Goal: Task Accomplishment & Management: Manage account settings

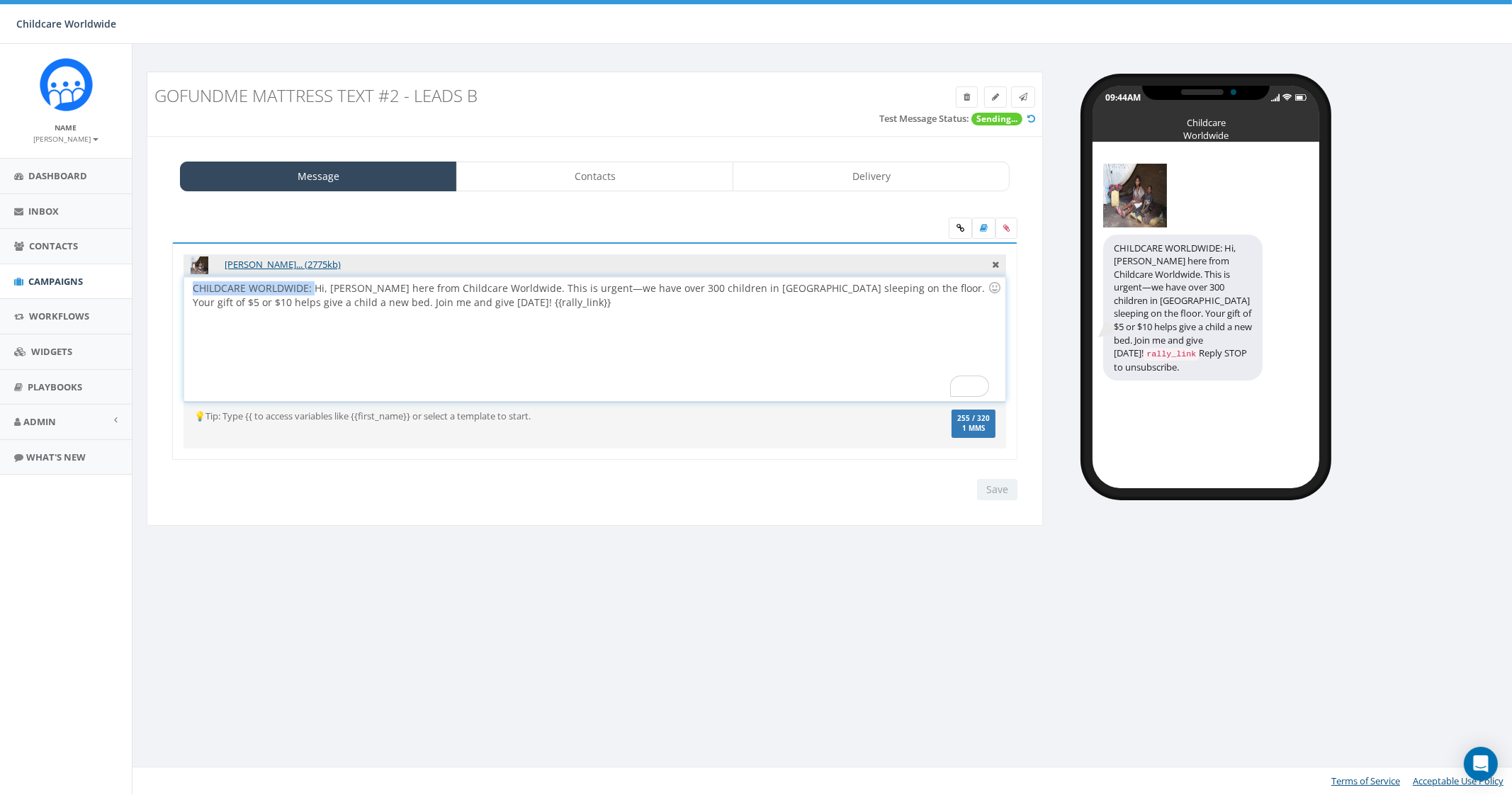
drag, startPoint x: 313, startPoint y: 285, endPoint x: 170, endPoint y: 285, distance: 143.0
click at [170, 285] on div "David's_current_slee... (2775kb) CHILDCARE WORLDWIDE: Hi, Bill here from Childc…" at bounding box center [594, 360] width 867 height 236
drag, startPoint x: 316, startPoint y: 286, endPoint x: 151, endPoint y: 286, distance: 165.0
click at [151, 286] on div "Message Contacts Delivery David's_current_slee... (2775kb) CHILDCARE WORLDWIDE:…" at bounding box center [594, 331] width 897 height 391
click at [997, 486] on input "Save" at bounding box center [998, 490] width 41 height 21
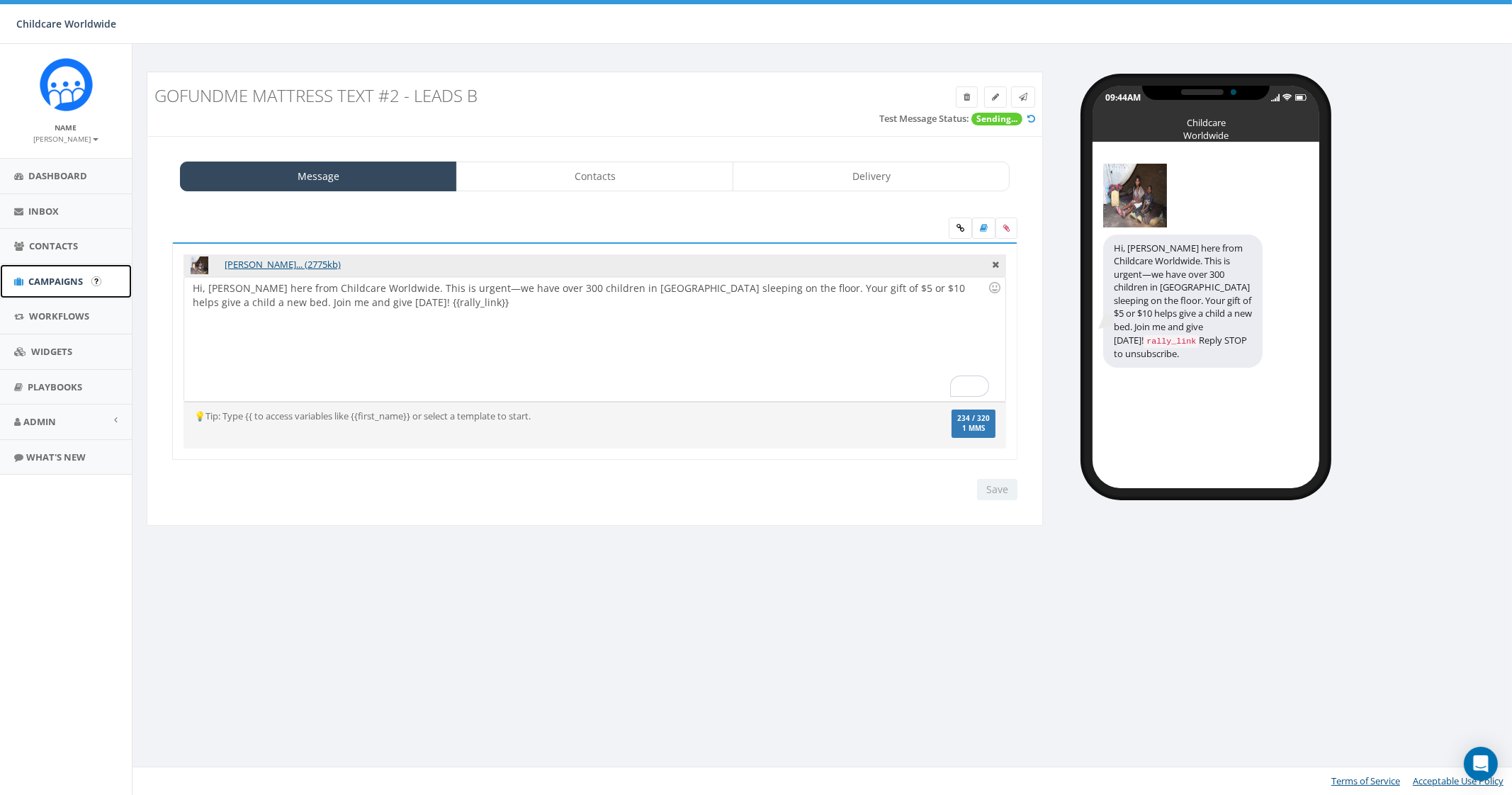
click at [73, 272] on link "Campaigns" at bounding box center [66, 282] width 132 height 34
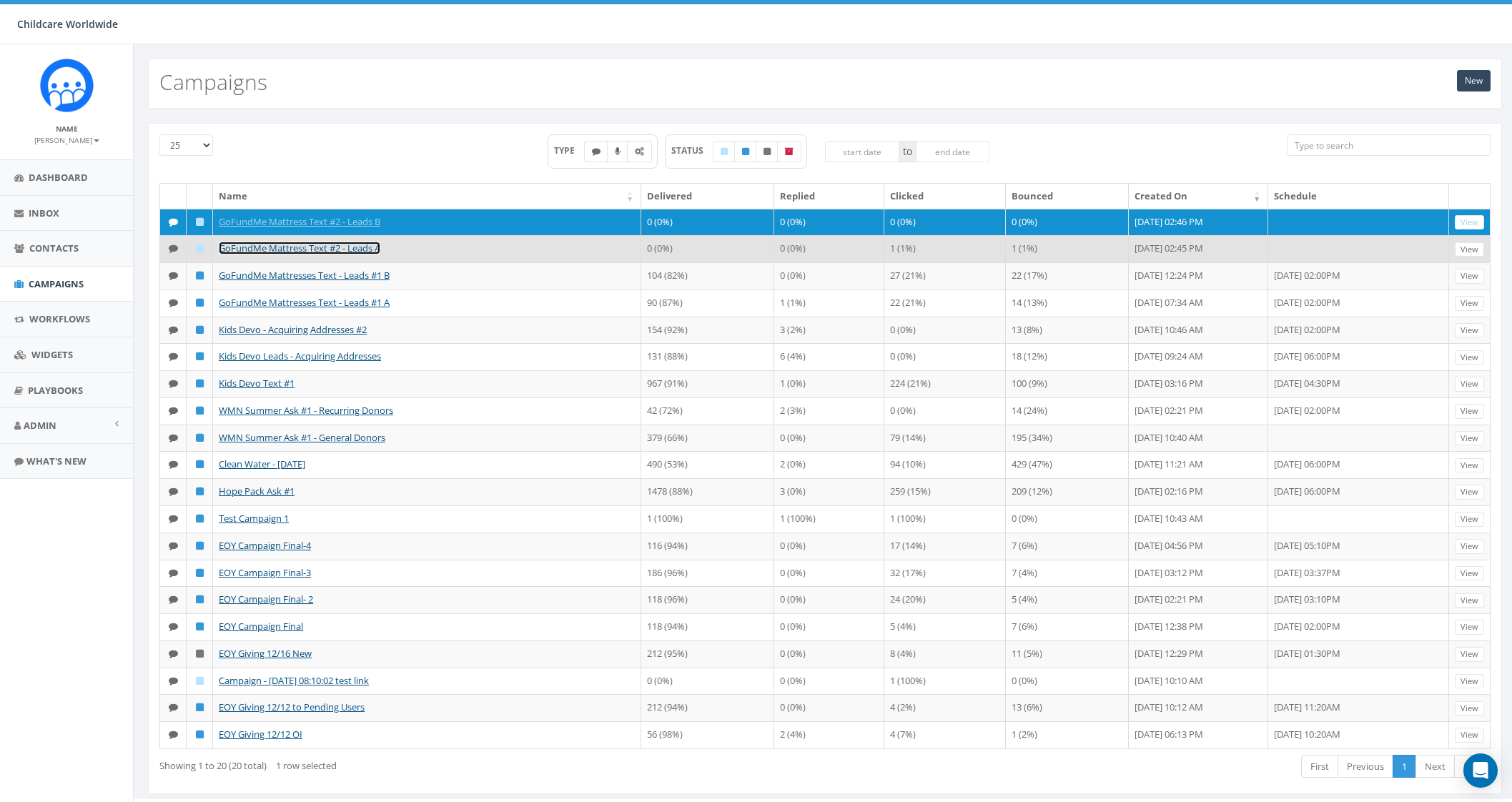
click at [353, 247] on link "GoFundMe Mattress Text #2 - Leads A" at bounding box center [299, 248] width 162 height 13
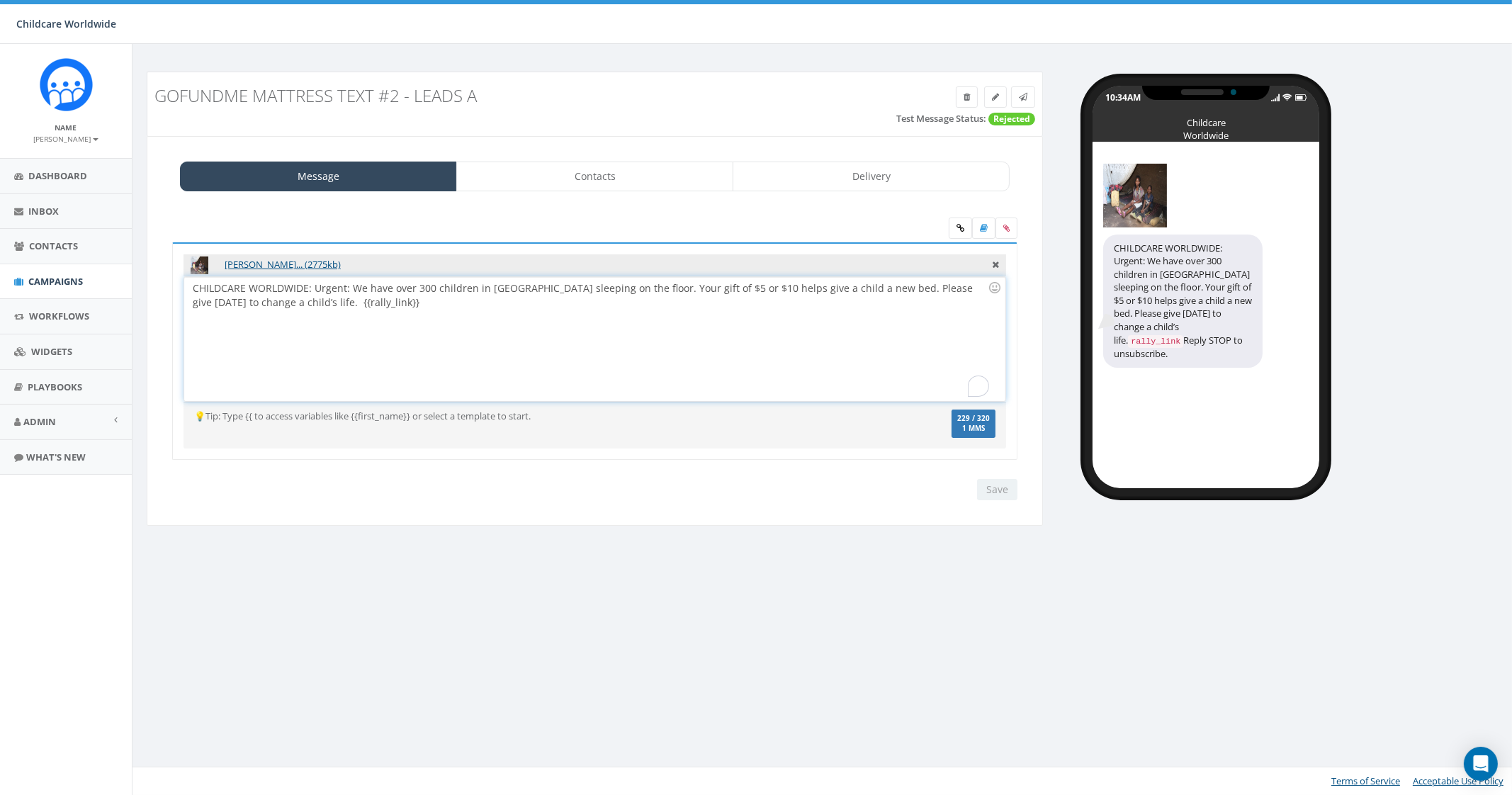
click at [337, 295] on div "CHILDCARE WORLDWIDE: Urgent: We have over 300 children in Africa sleeping on th…" at bounding box center [594, 339] width 821 height 124
click at [396, 311] on div "CHILDCARE WORLDWIDE: Urgent: We have over 300 children in Africa sleeping on th…" at bounding box center [594, 339] width 821 height 124
click at [1006, 490] on div "Save Next" at bounding box center [994, 490] width 48 height 21
click at [1030, 98] on link at bounding box center [1023, 96] width 24 height 21
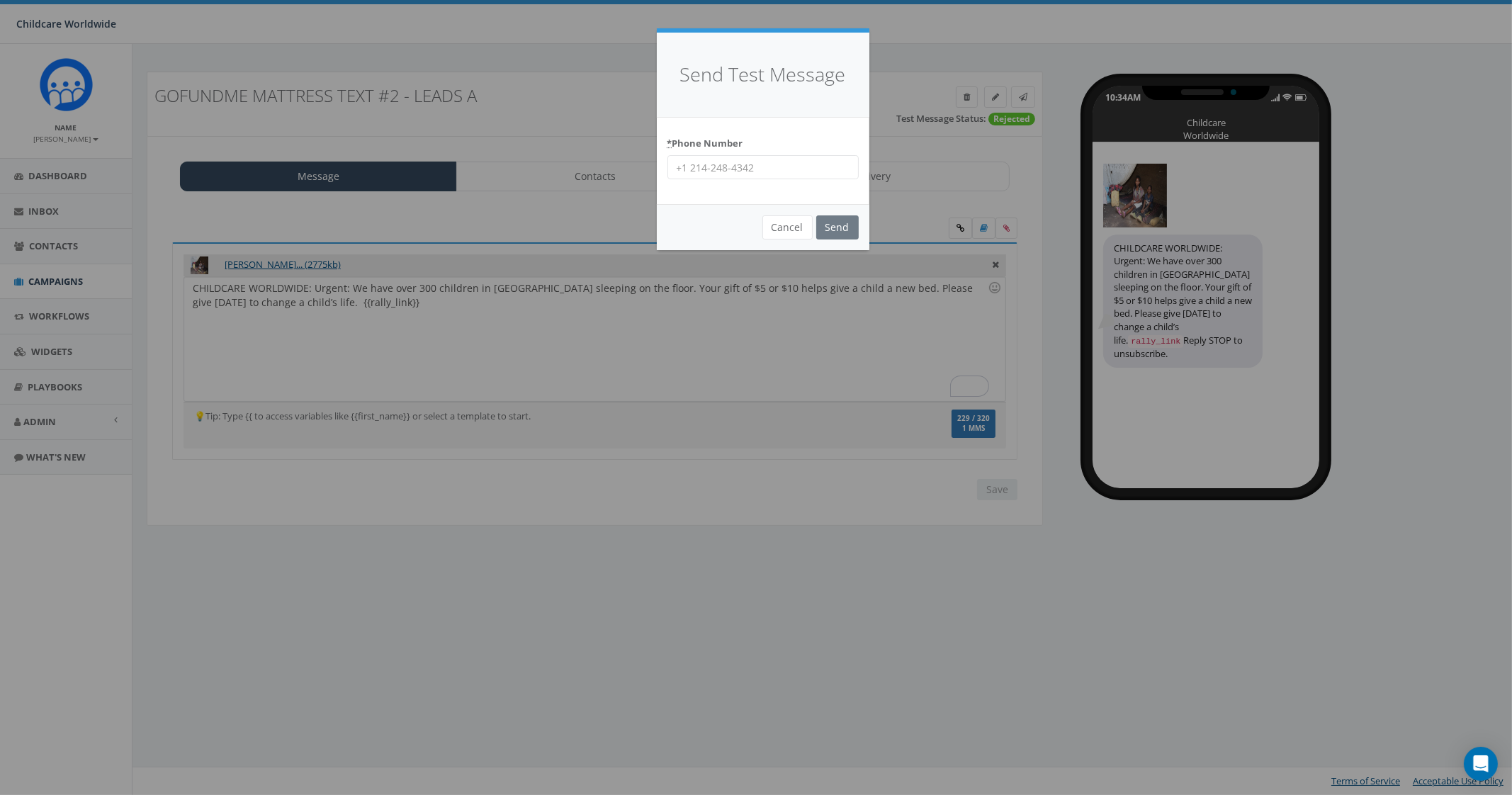
click at [734, 165] on input "* Phone Number" at bounding box center [763, 167] width 191 height 24
click at [357, 332] on div "Send Test Message * Phone Number Cancel Send Loading..." at bounding box center [756, 397] width 1512 height 795
click at [652, 295] on div "Send Test Message * Phone Number Cancel Send Loading..." at bounding box center [756, 397] width 1512 height 795
click at [789, 234] on button "Cancel" at bounding box center [788, 227] width 50 height 24
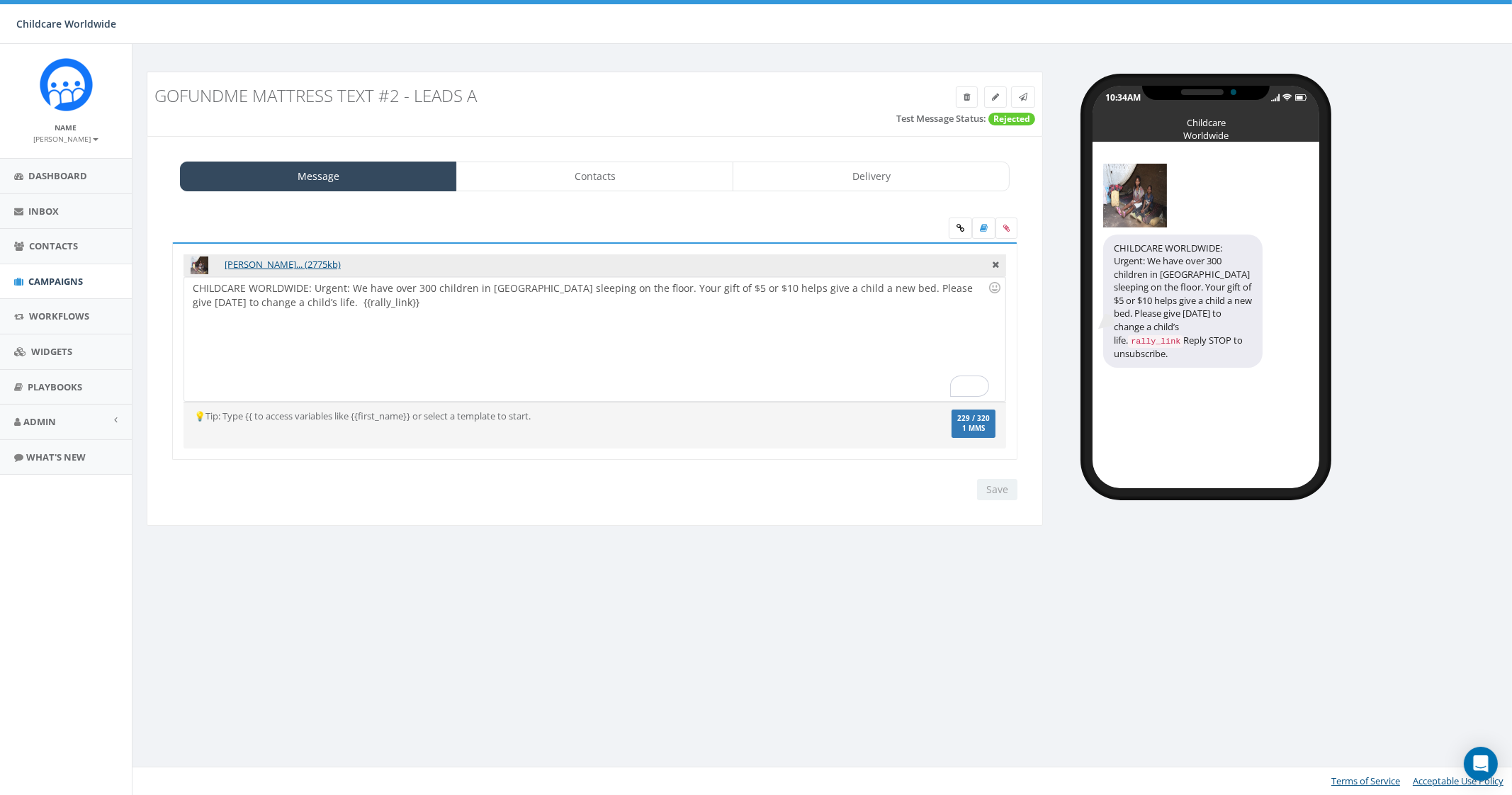
click at [850, 285] on div "CHILDCARE WORLDWIDE: Urgent: We have over 300 children in Africa sleeping on th…" at bounding box center [594, 339] width 821 height 124
click at [1004, 486] on input "Save" at bounding box center [998, 490] width 41 height 21
click at [860, 296] on div "CHILDCARE WORLDWIDE: Urgent: We have over 300 children in Africa sleeping on th…" at bounding box center [594, 339] width 821 height 124
click at [861, 285] on div "CHILDCARE WORLDWIDE: Urgent: We have over 300 children in Africa sleeping on th…" at bounding box center [594, 339] width 821 height 124
click at [981, 490] on input "Save" at bounding box center [998, 490] width 41 height 21
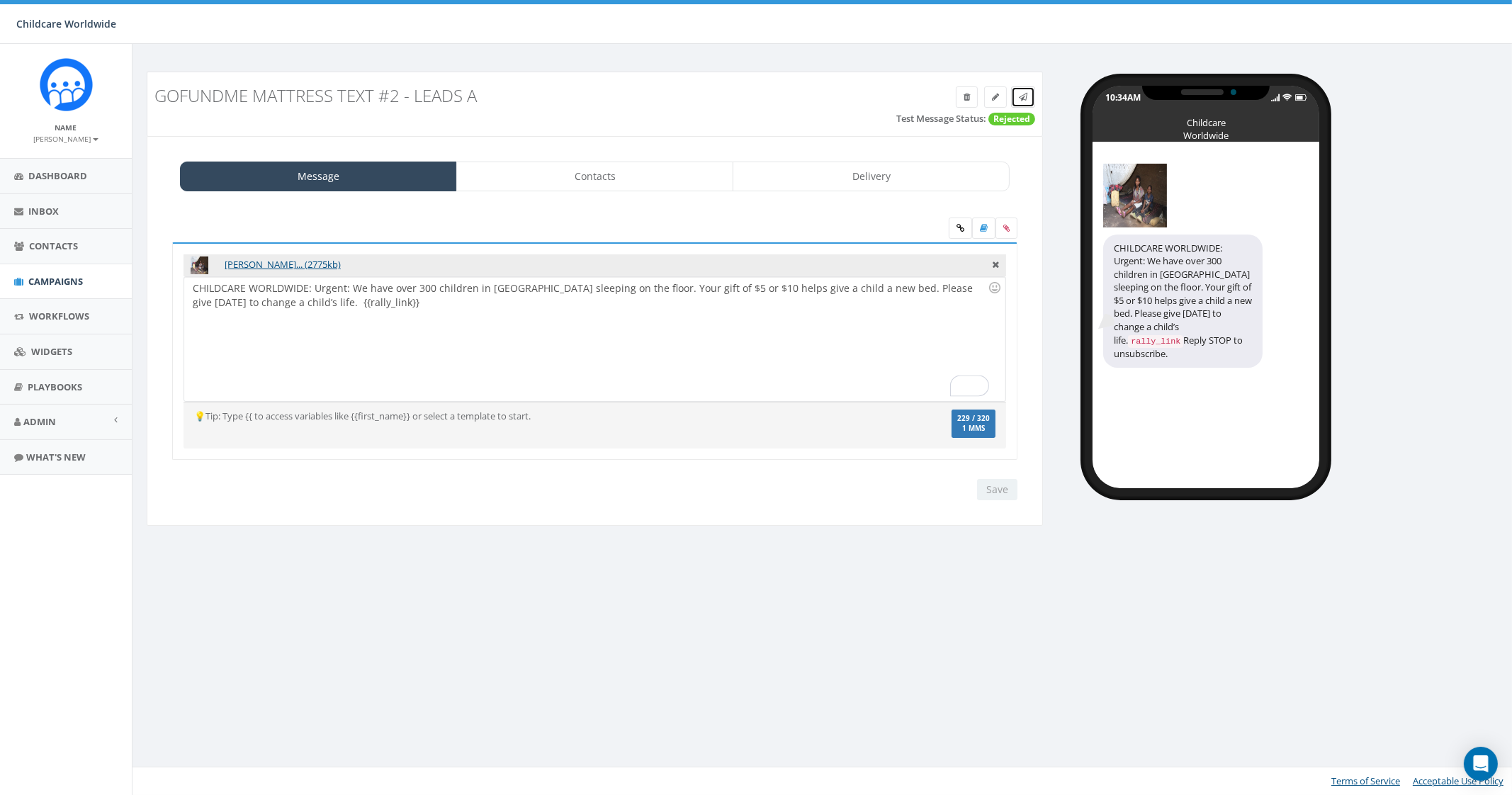
click at [1025, 98] on icon at bounding box center [1023, 97] width 9 height 9
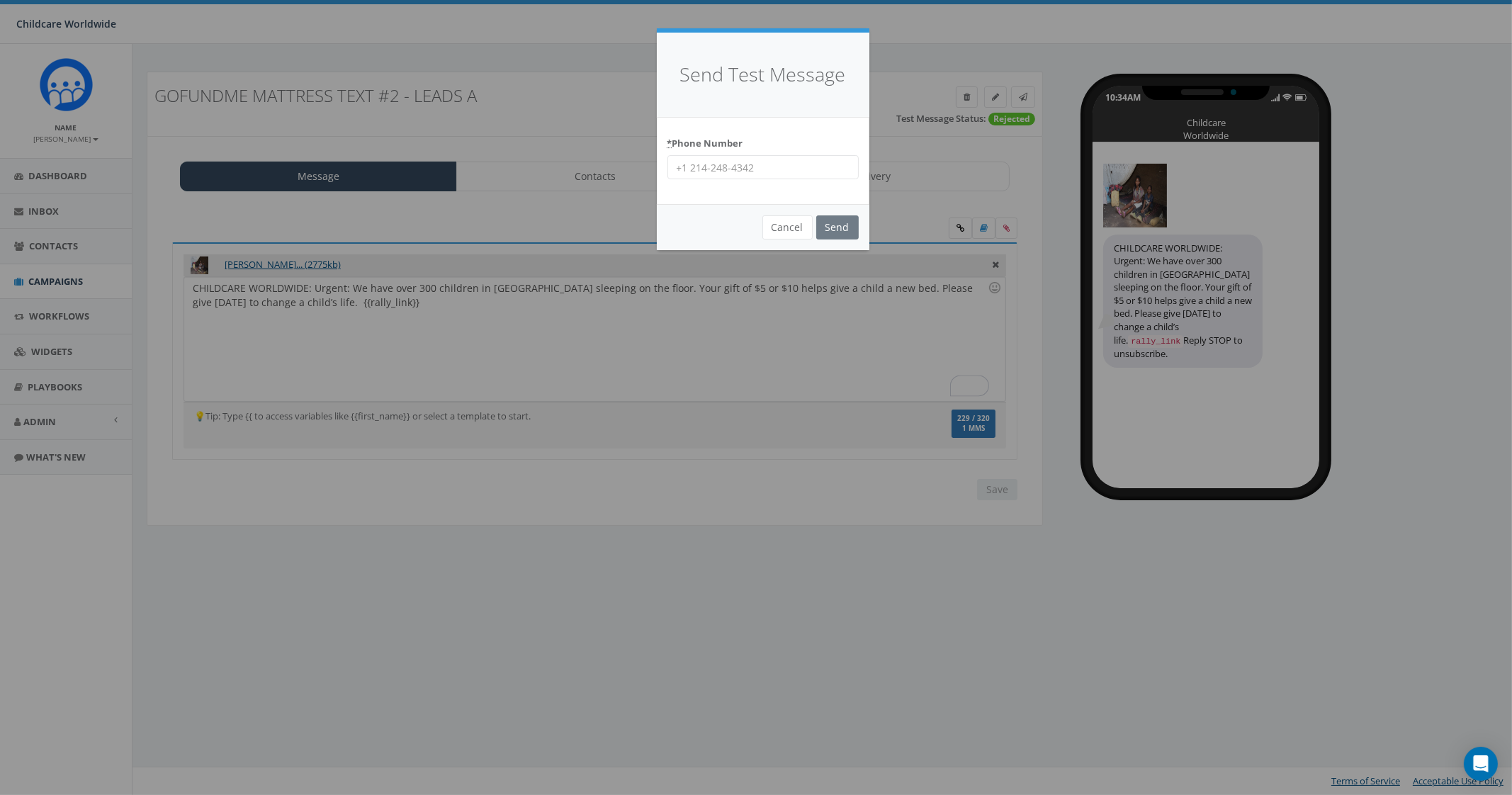
click at [777, 161] on input "* Phone Number" at bounding box center [763, 167] width 191 height 24
type input "9035307951"
click at [845, 227] on input "Send" at bounding box center [838, 227] width 42 height 24
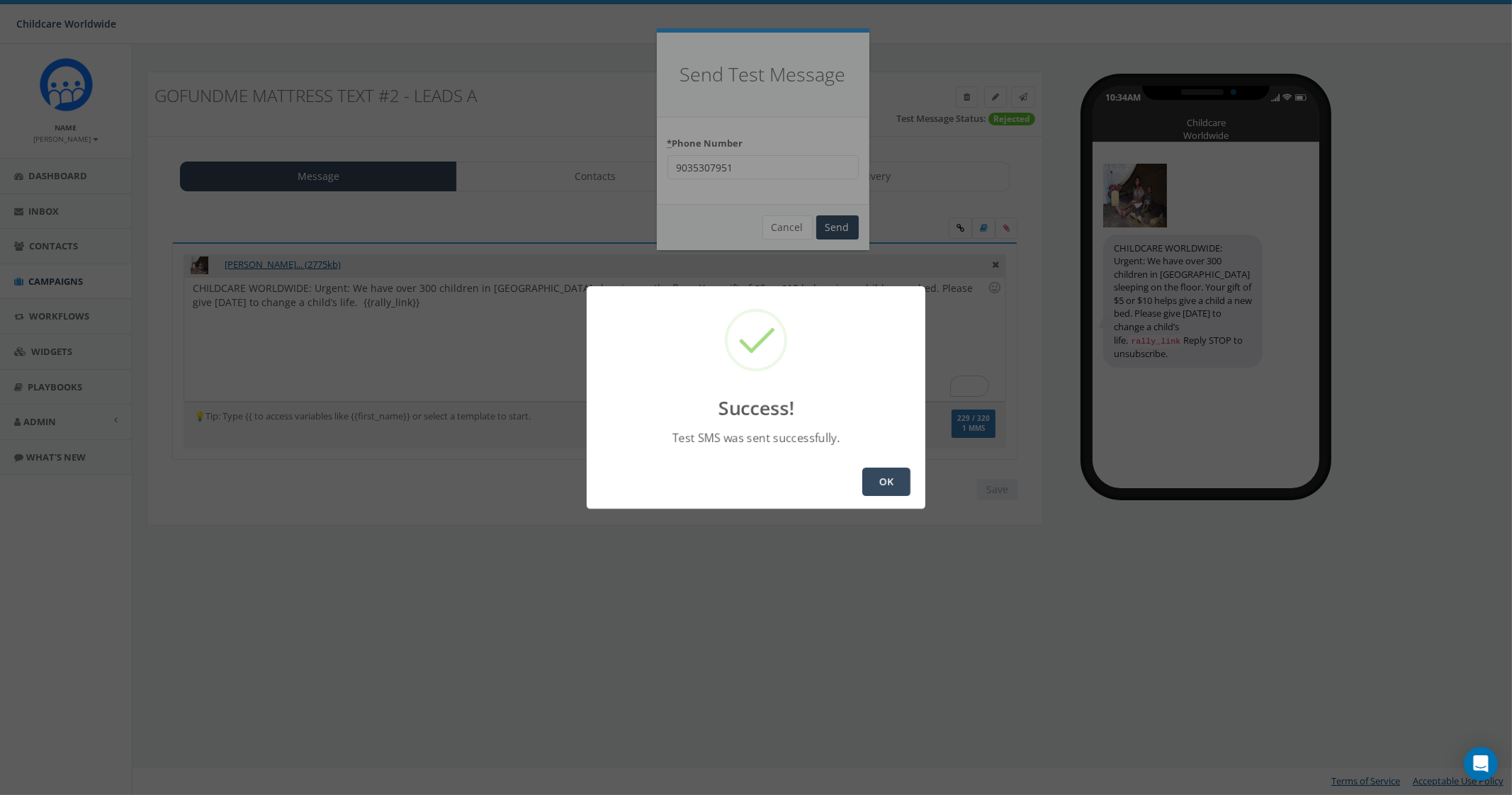
click at [888, 482] on button "OK" at bounding box center [886, 482] width 49 height 28
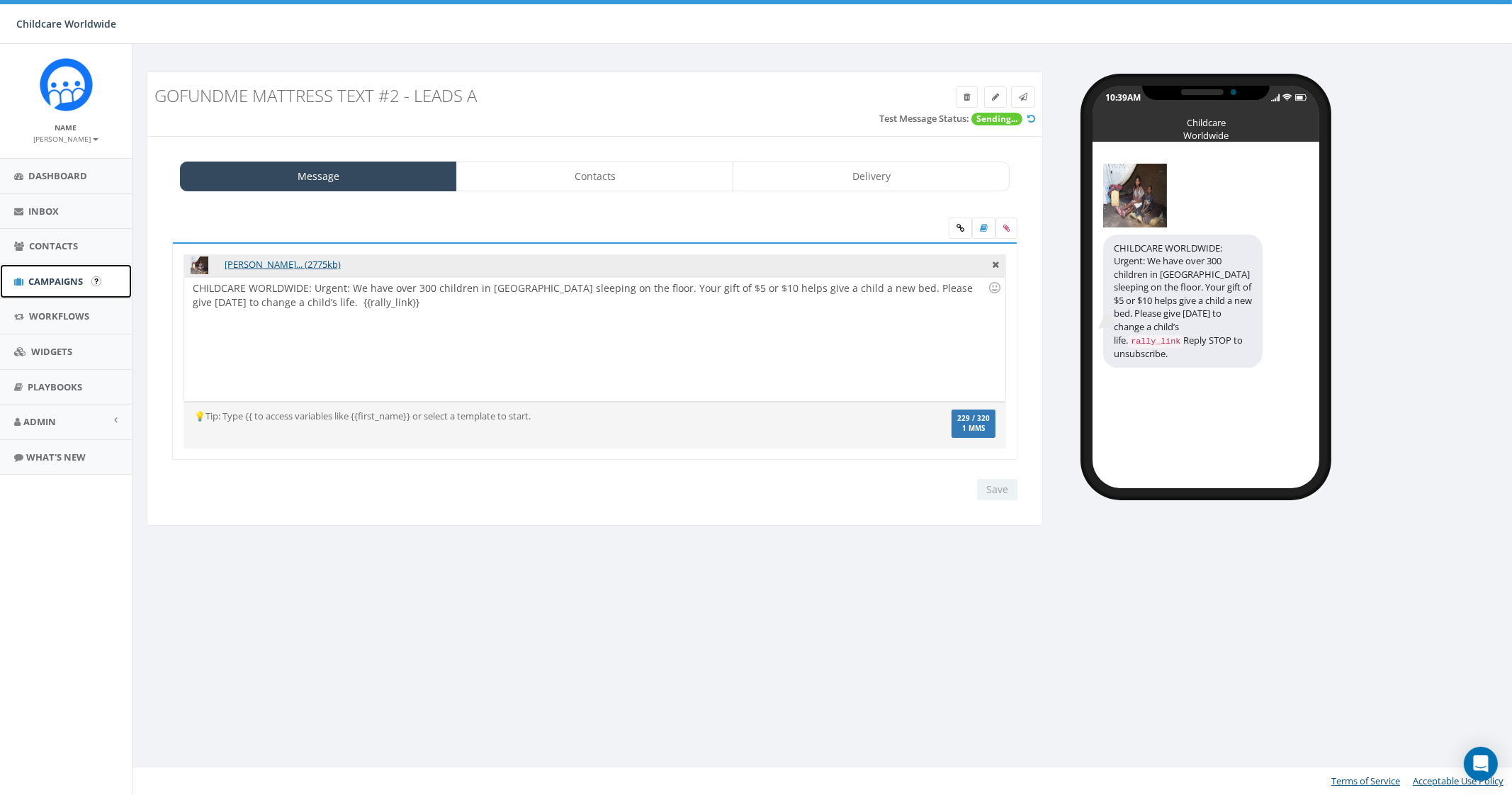
click at [74, 282] on span "Campaigns" at bounding box center [56, 281] width 55 height 13
